Goal: Information Seeking & Learning: Compare options

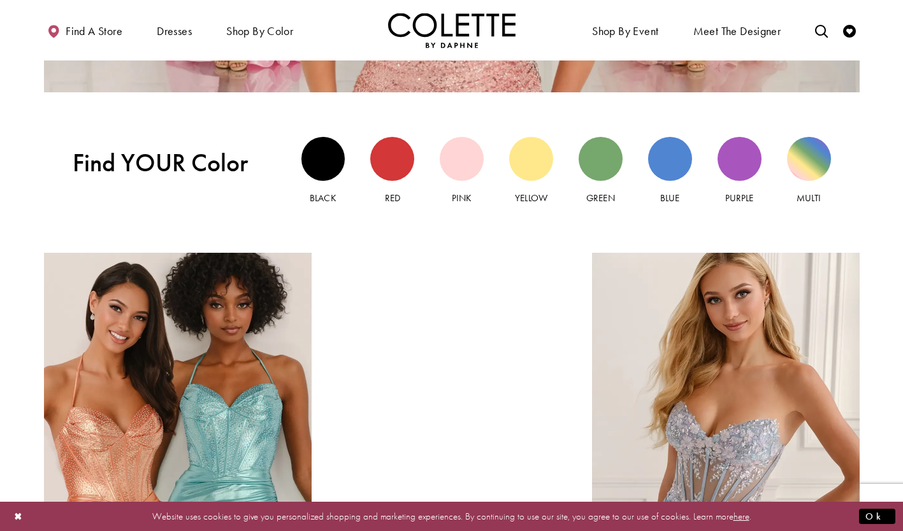
scroll to position [1155, 0]
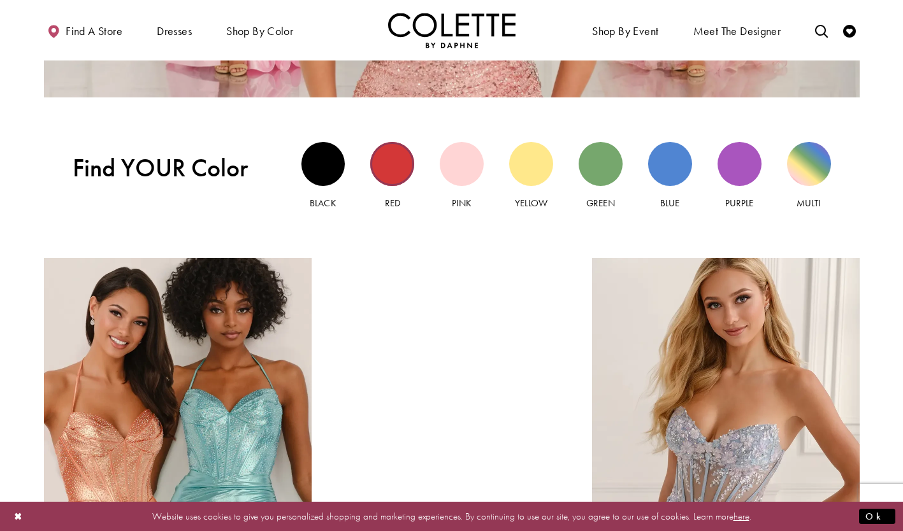
click at [390, 175] on div "Red view" at bounding box center [392, 164] width 44 height 44
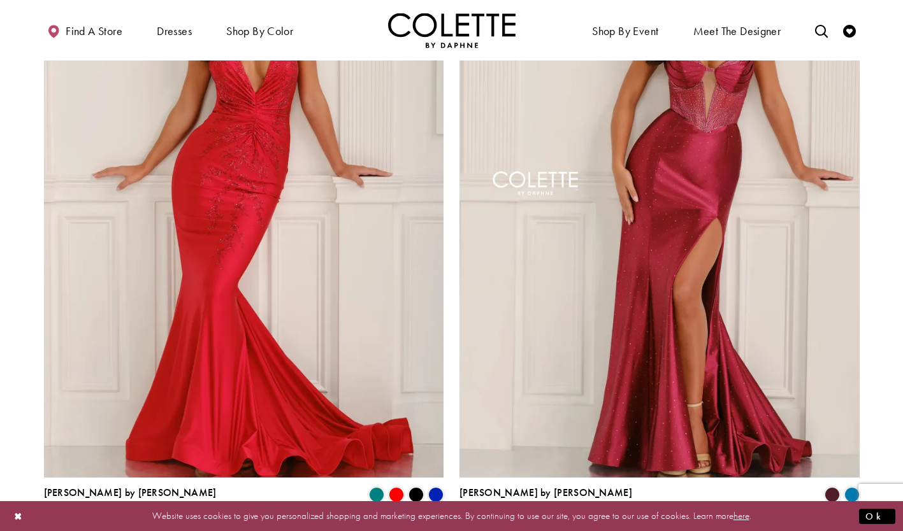
scroll to position [2159, 0]
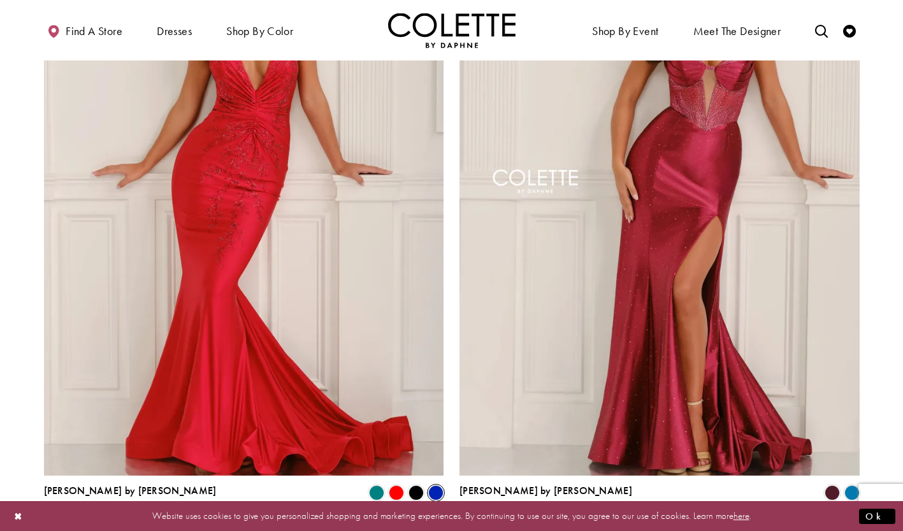
click at [436, 486] on span "Product List" at bounding box center [435, 493] width 15 height 15
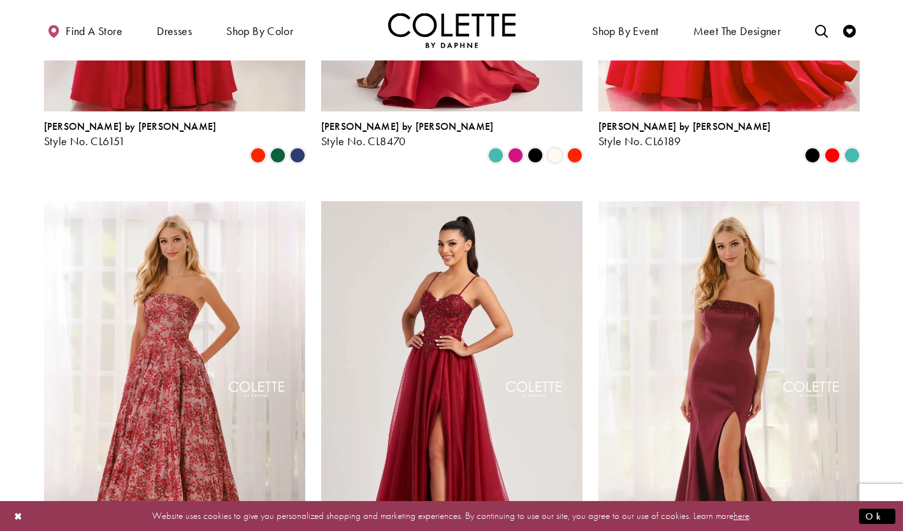
scroll to position [0, 0]
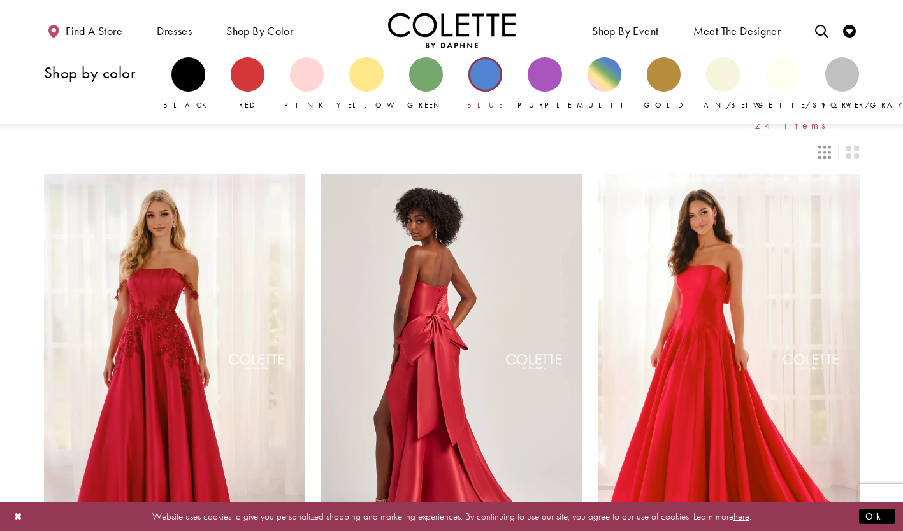
click at [485, 79] on div "Primary block" at bounding box center [485, 74] width 34 height 34
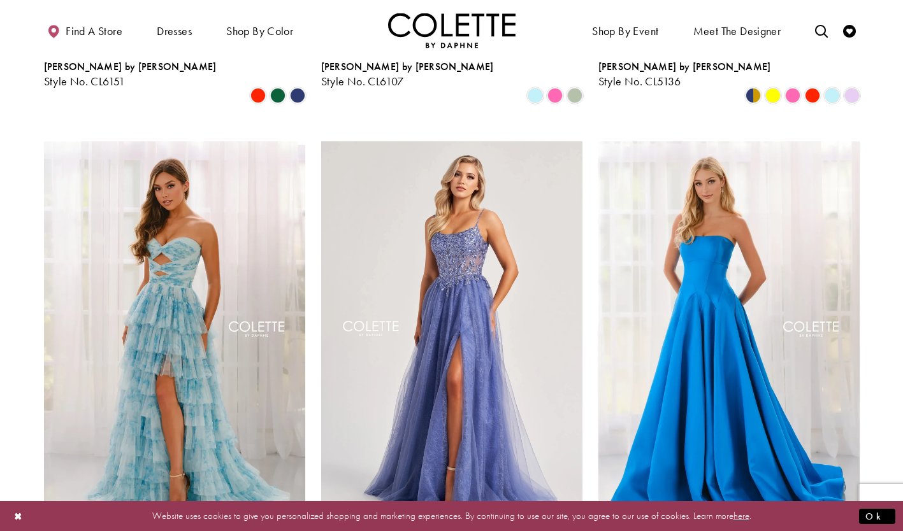
scroll to position [974, 0]
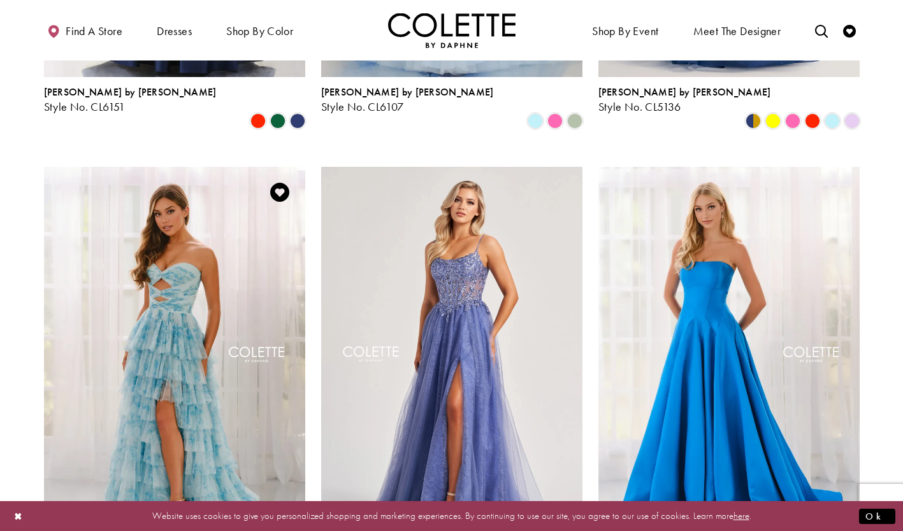
click at [110, 336] on img "Visit Colette by Daphne Style No. CL6217 Page" at bounding box center [174, 357] width 261 height 380
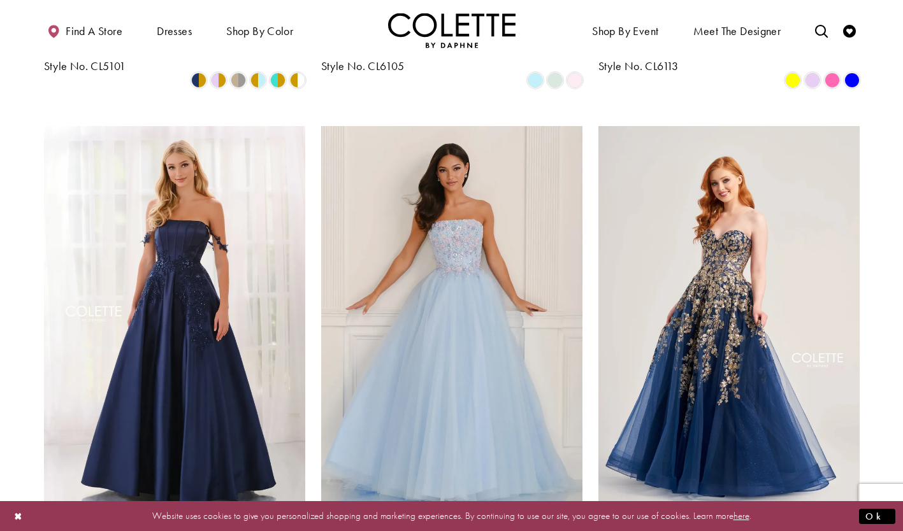
scroll to position [519, 0]
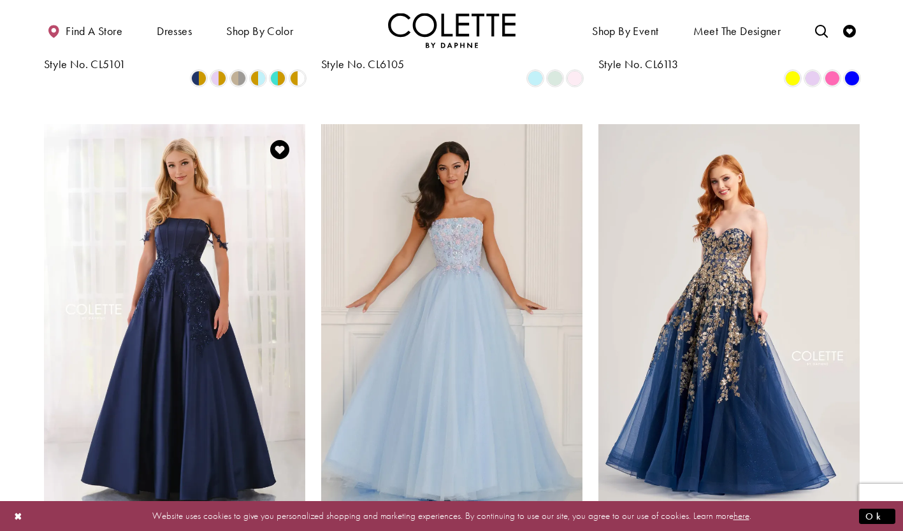
click at [127, 342] on img "Visit Colette by Daphne Style No. CL6151 Page" at bounding box center [174, 314] width 261 height 380
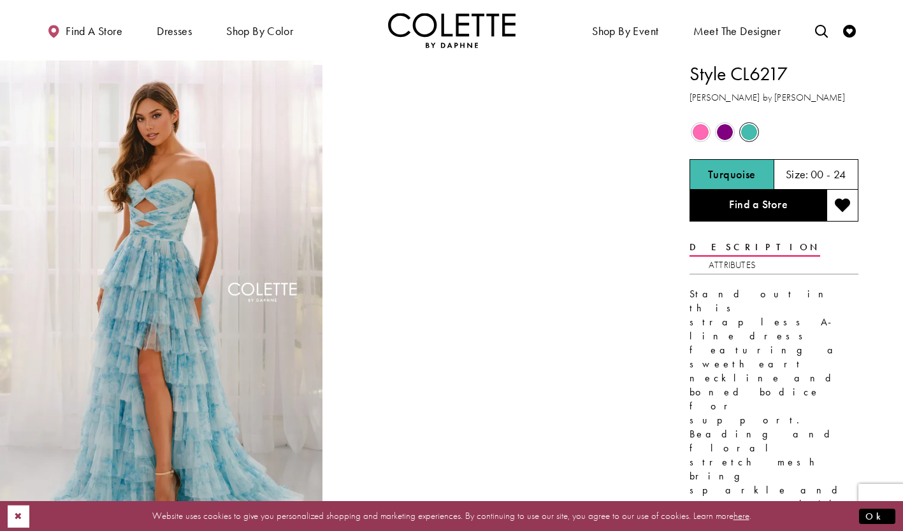
click at [20, 521] on button "Close Dialog" at bounding box center [19, 516] width 22 height 22
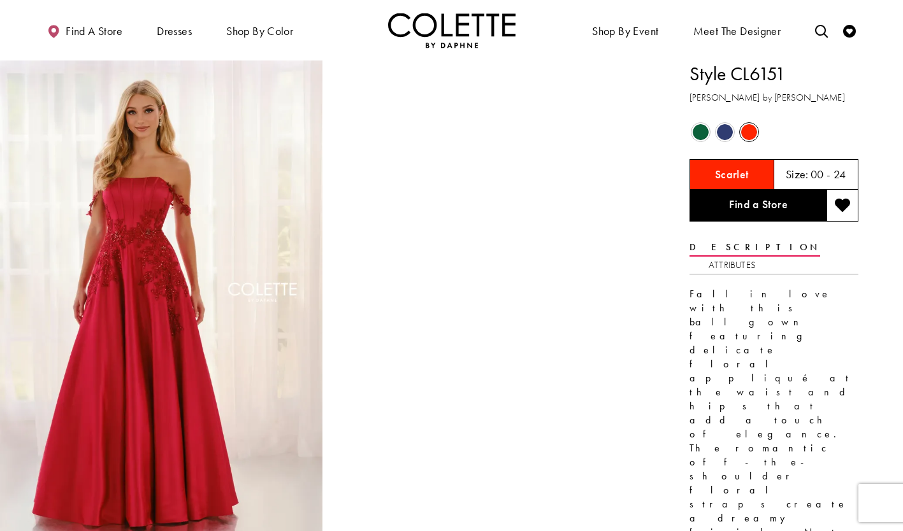
click at [728, 132] on span "Product color controls state depends on size chosen" at bounding box center [725, 132] width 16 height 16
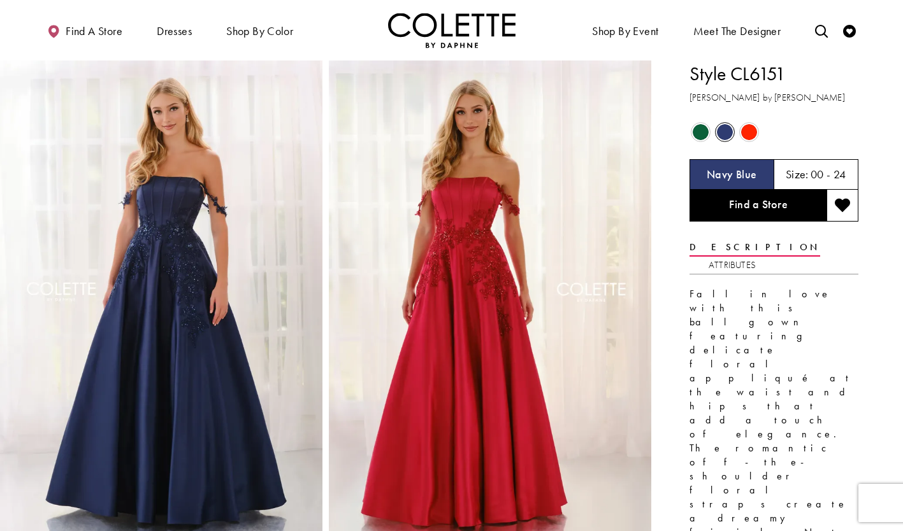
click at [698, 138] on span "Product color controls state depends on size chosen" at bounding box center [701, 132] width 16 height 16
